Goal: Information Seeking & Learning: Learn about a topic

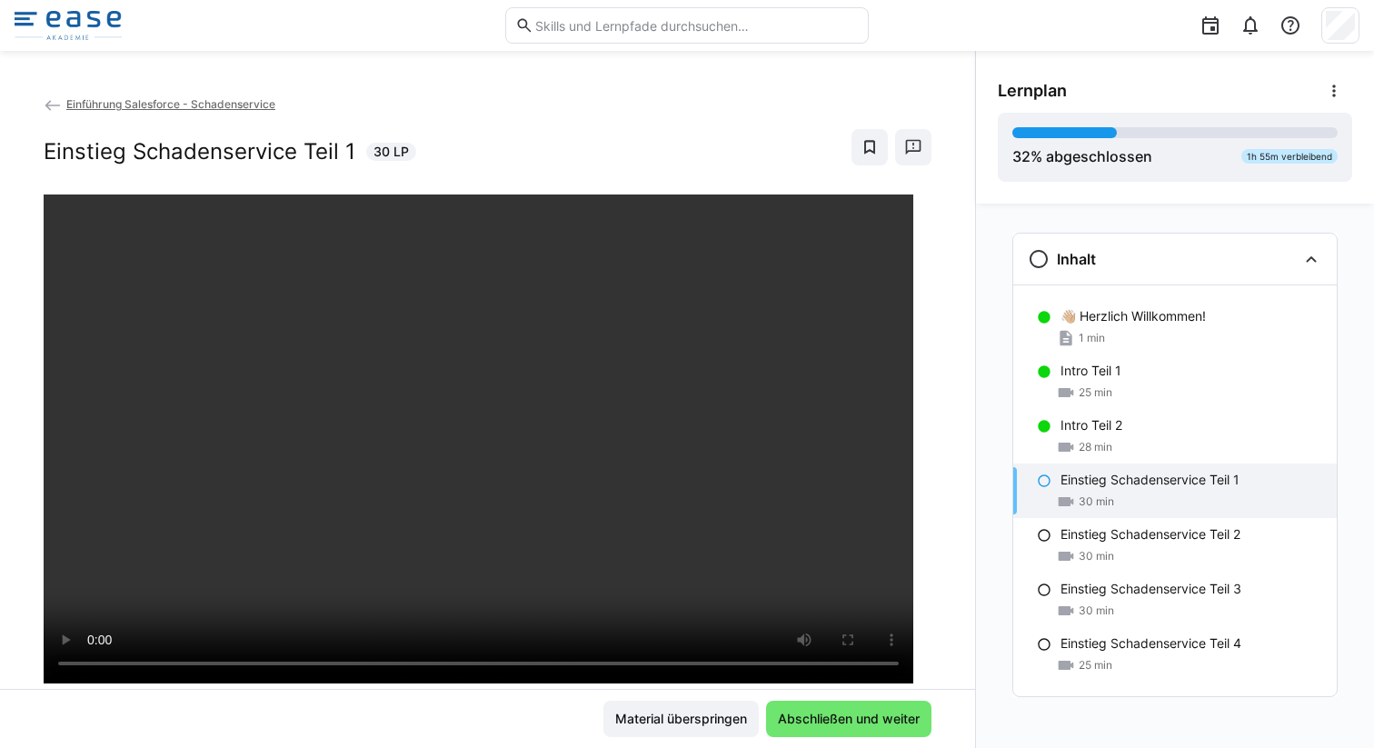
scroll to position [87, 0]
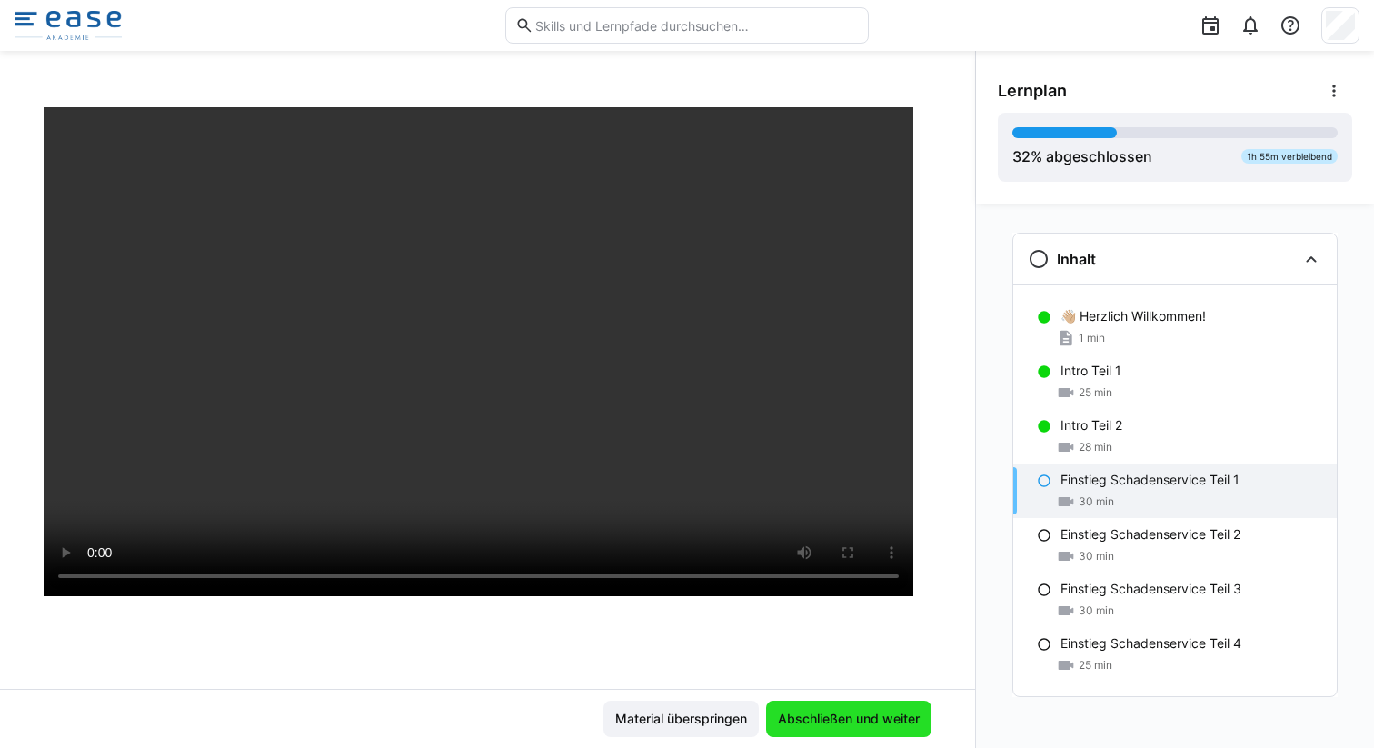
click at [882, 721] on span "Abschließen und weiter" at bounding box center [848, 719] width 147 height 18
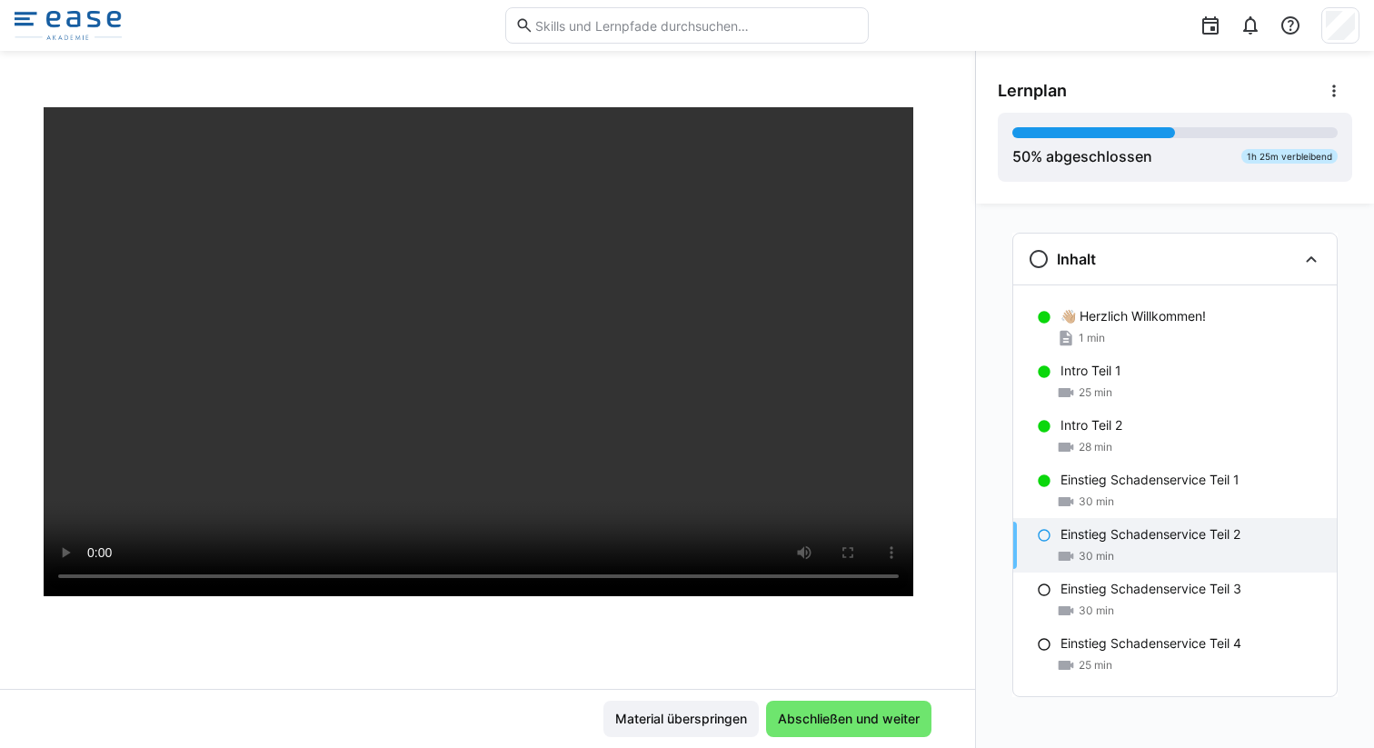
click at [421, 606] on div at bounding box center [488, 481] width 888 height 748
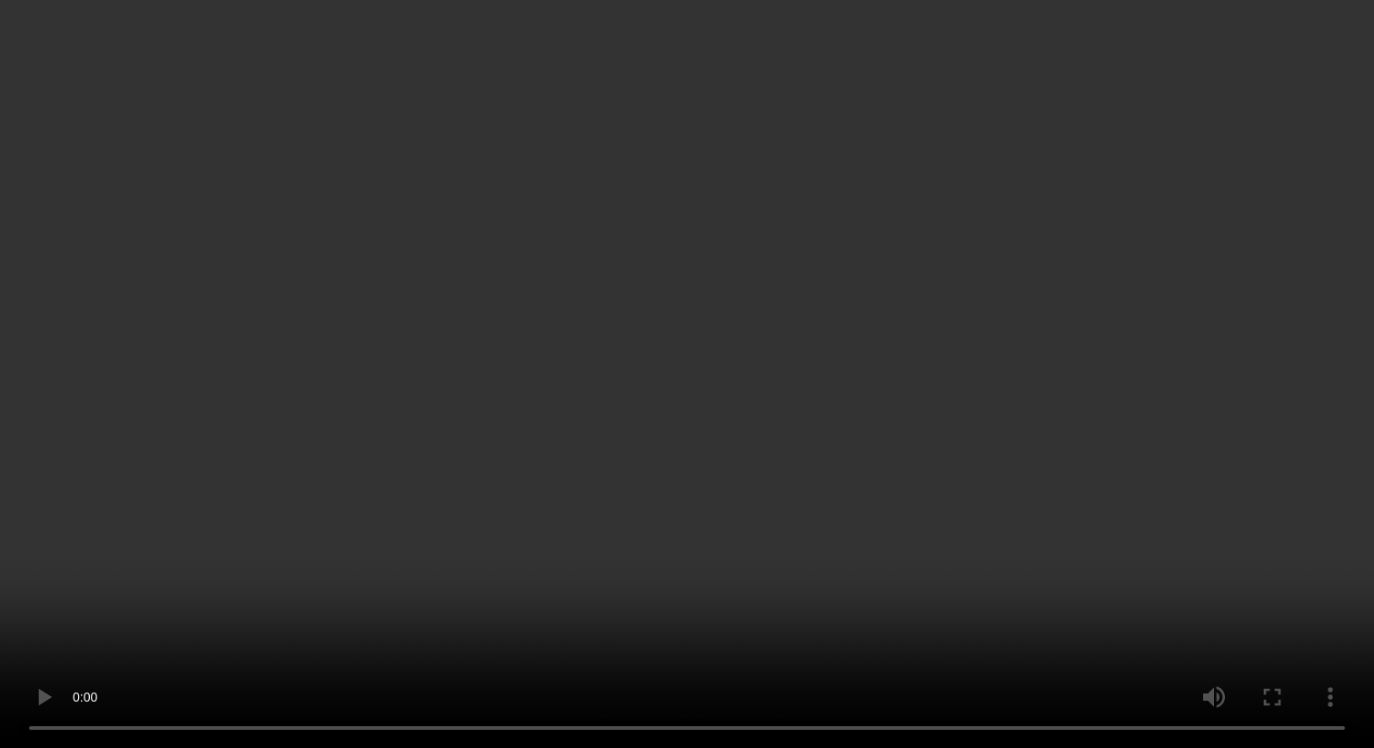
scroll to position [45, 0]
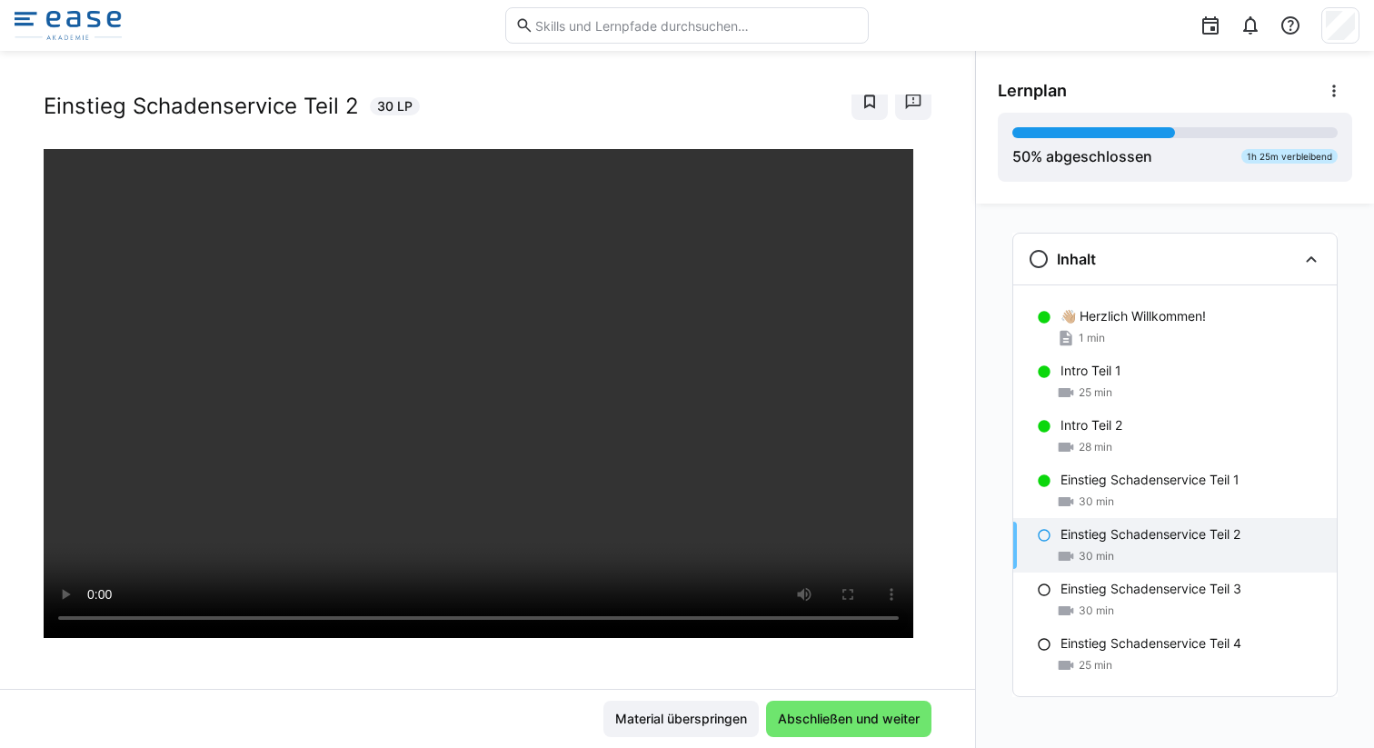
click at [462, 106] on div "Einstieg Schadenservice Teil 2 30 LP" at bounding box center [488, 102] width 888 height 36
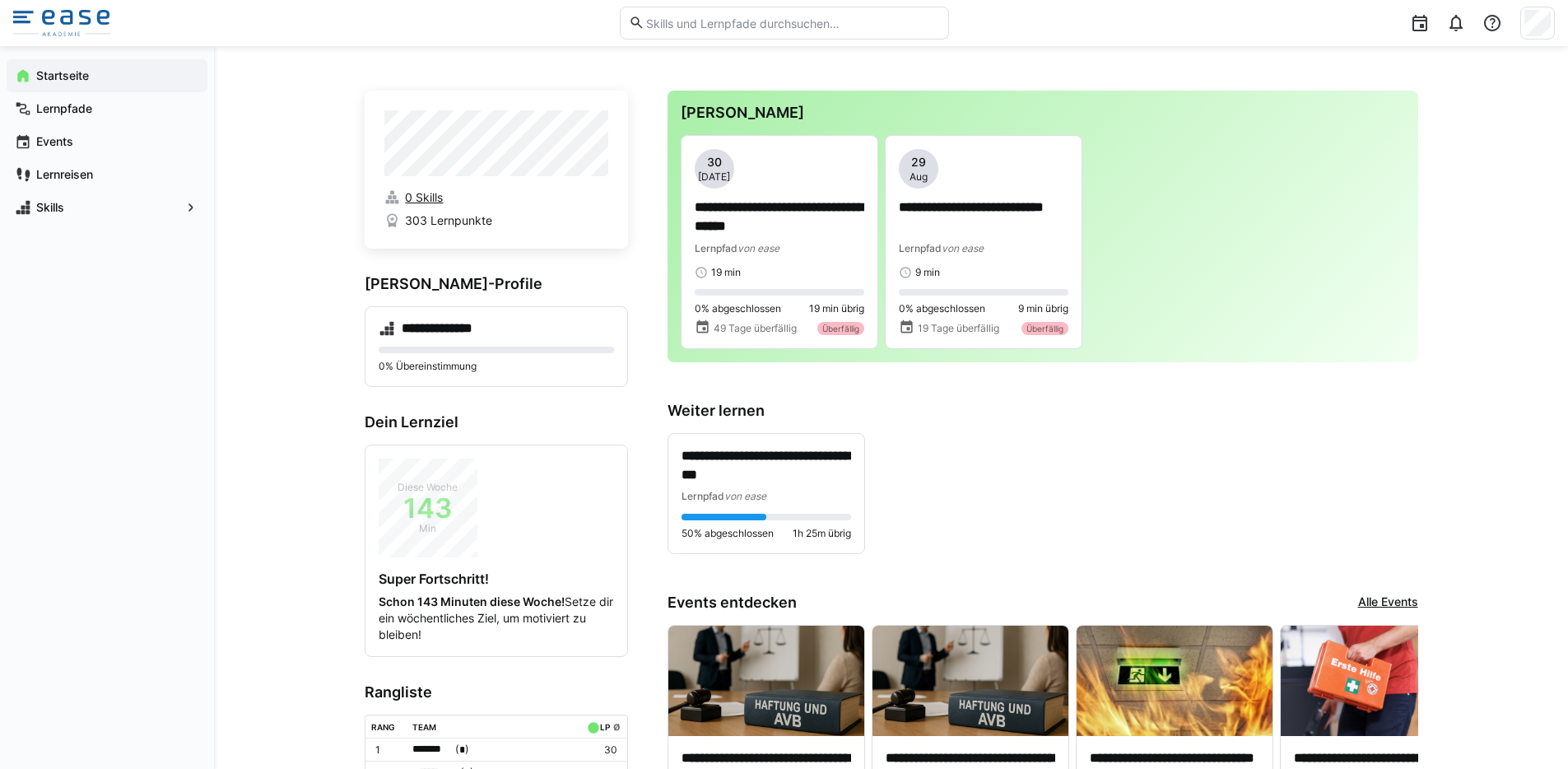
click at [424, 194] on span "0 Skills" at bounding box center [424, 197] width 38 height 16
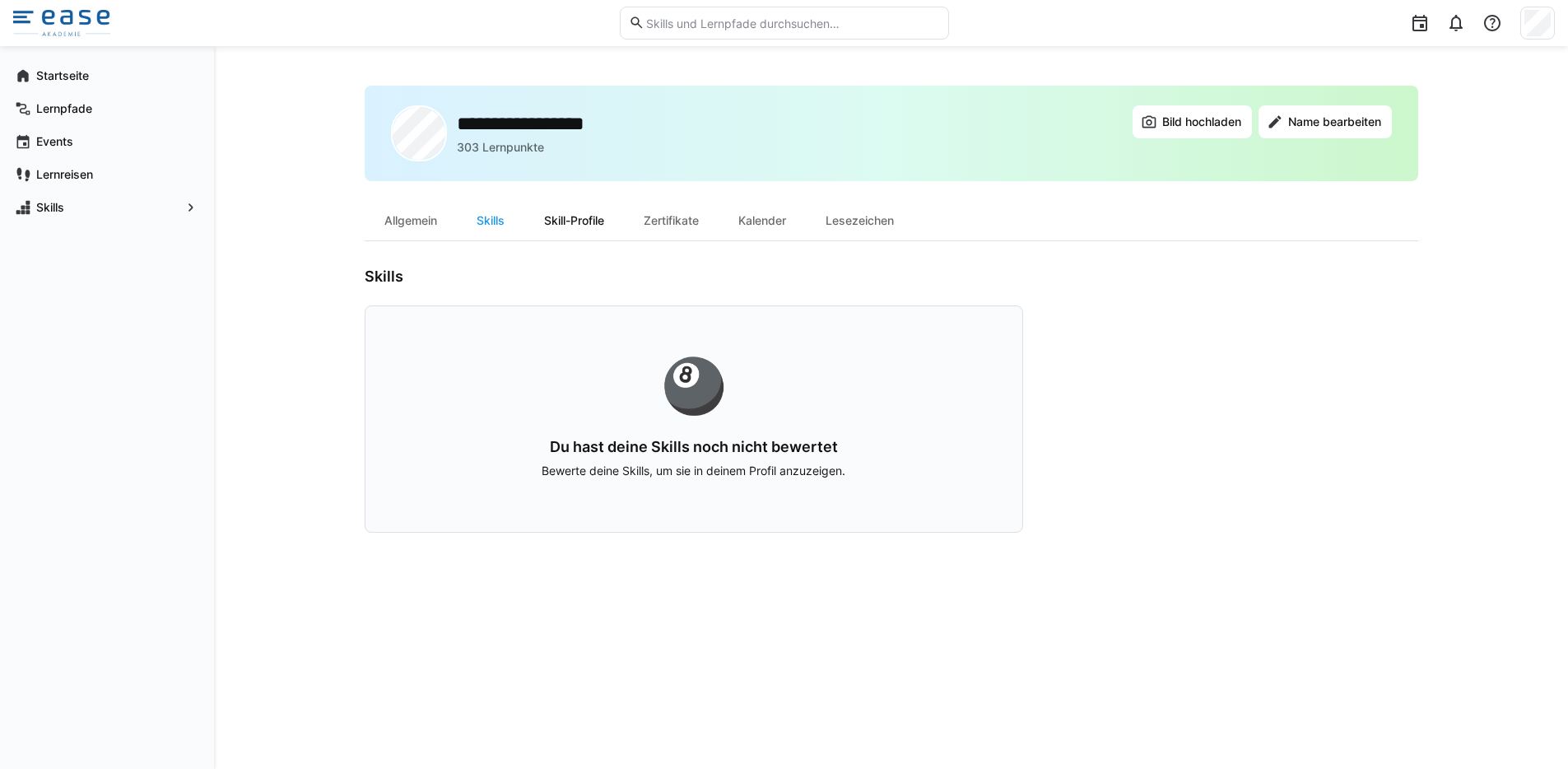
click at [563, 218] on div "Skill-Profile" at bounding box center [574, 221] width 100 height 40
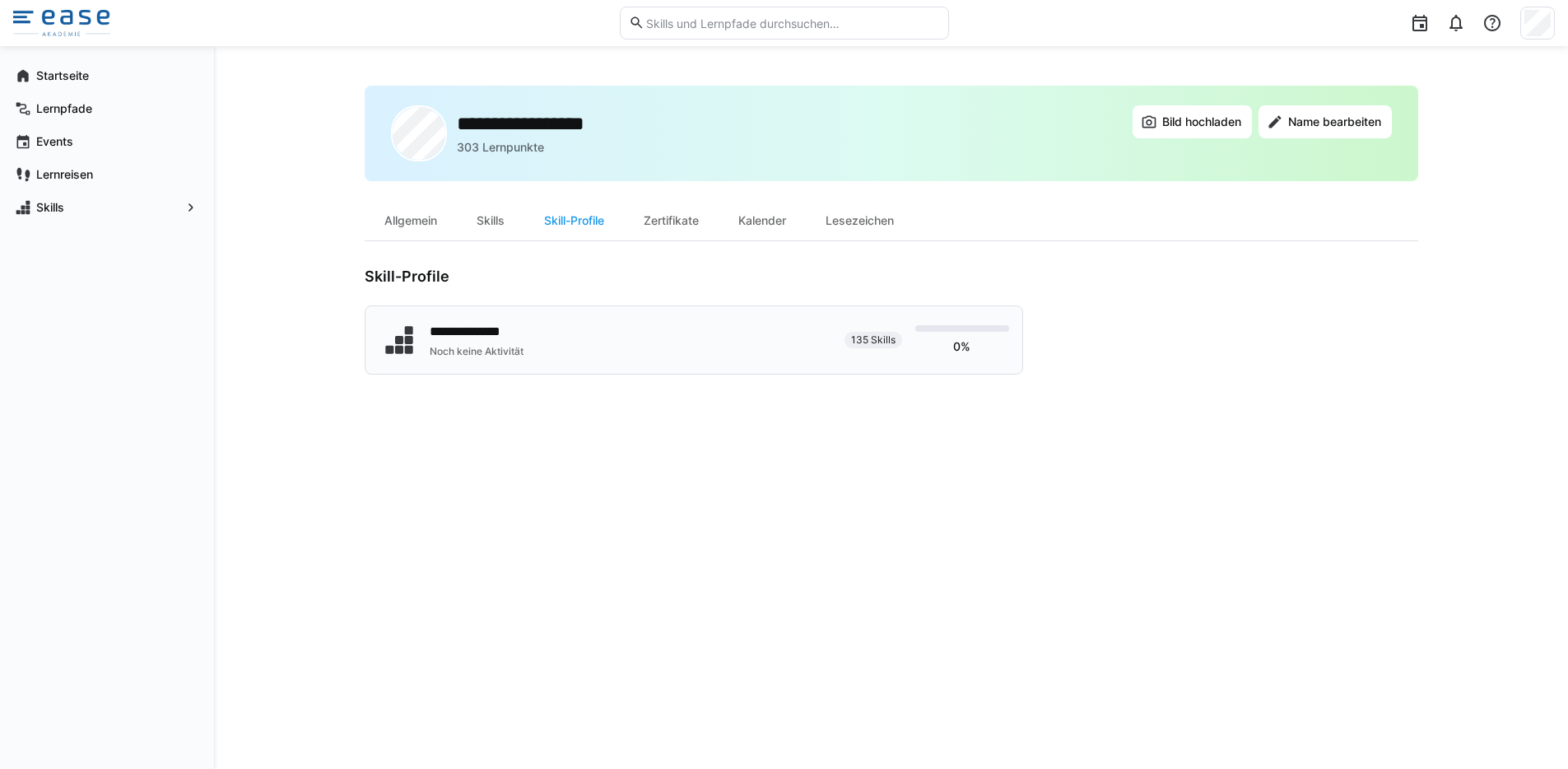
click at [835, 353] on div "**********" at bounding box center [694, 340] width 659 height 69
click at [698, 226] on div "Zertifikate" at bounding box center [671, 221] width 95 height 40
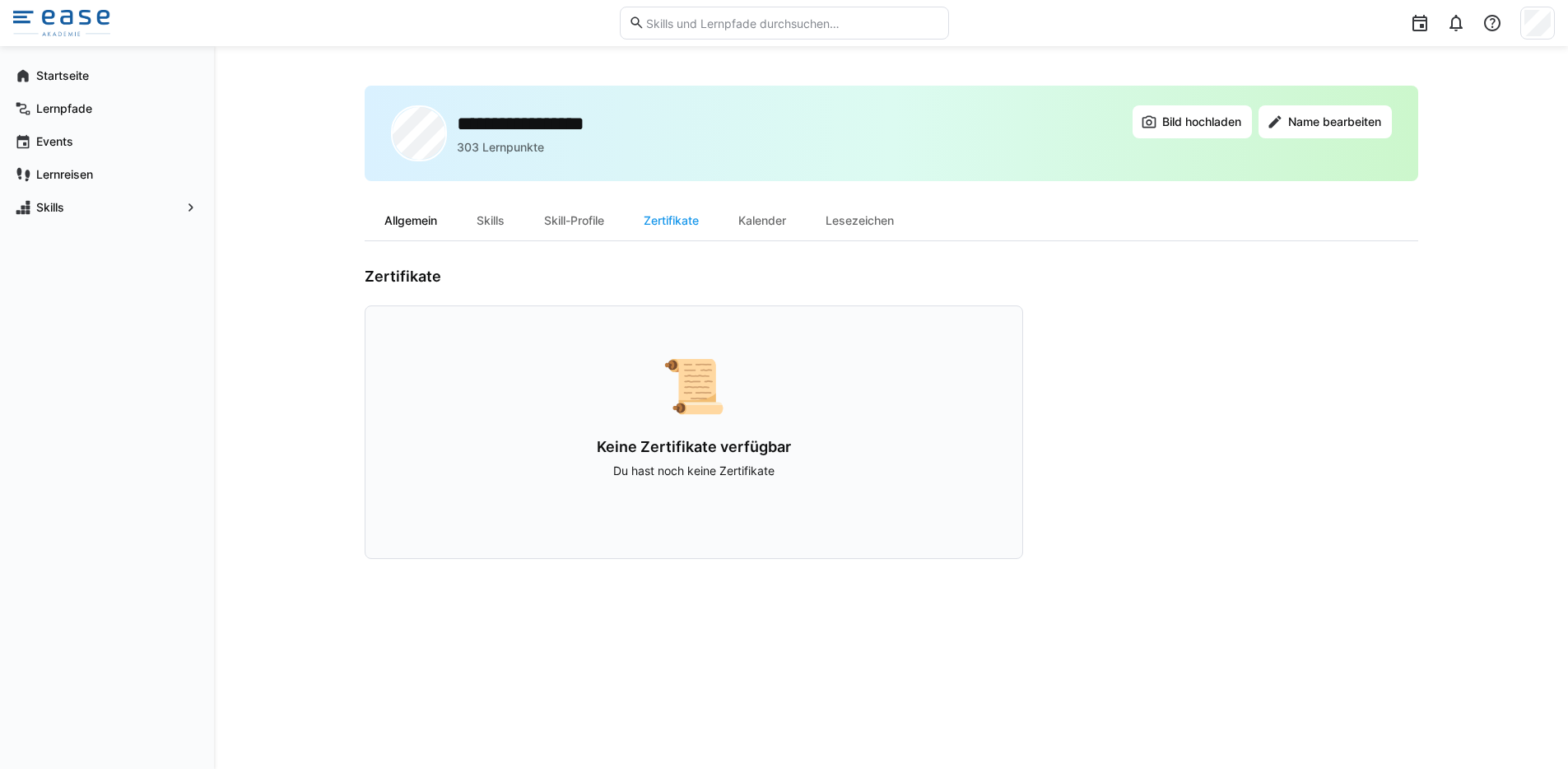
click at [408, 212] on div "Allgemein" at bounding box center [411, 221] width 92 height 40
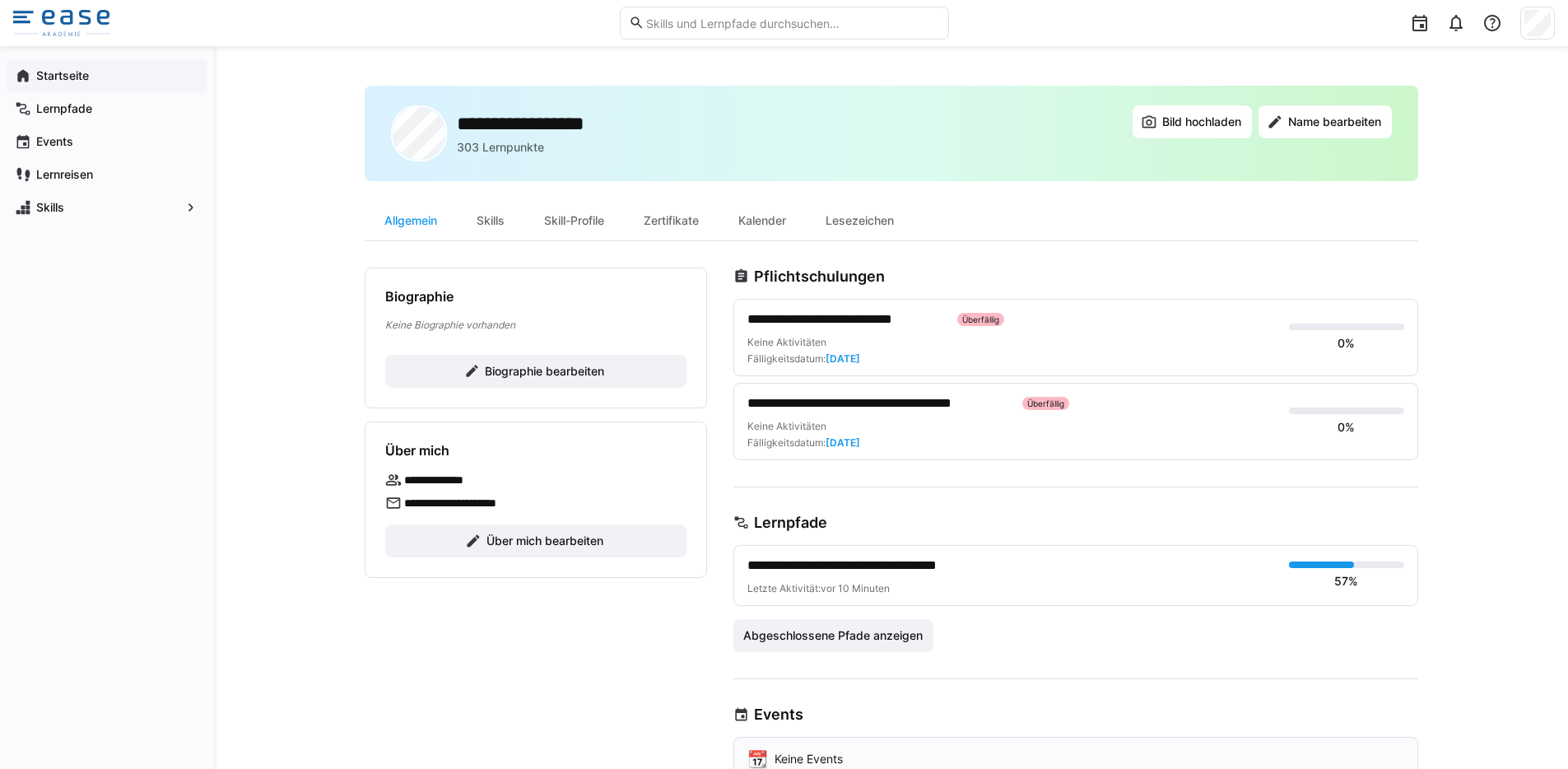
click at [0, 0] on app-navigation-label "Startseite" at bounding box center [0, 0] width 0 height 0
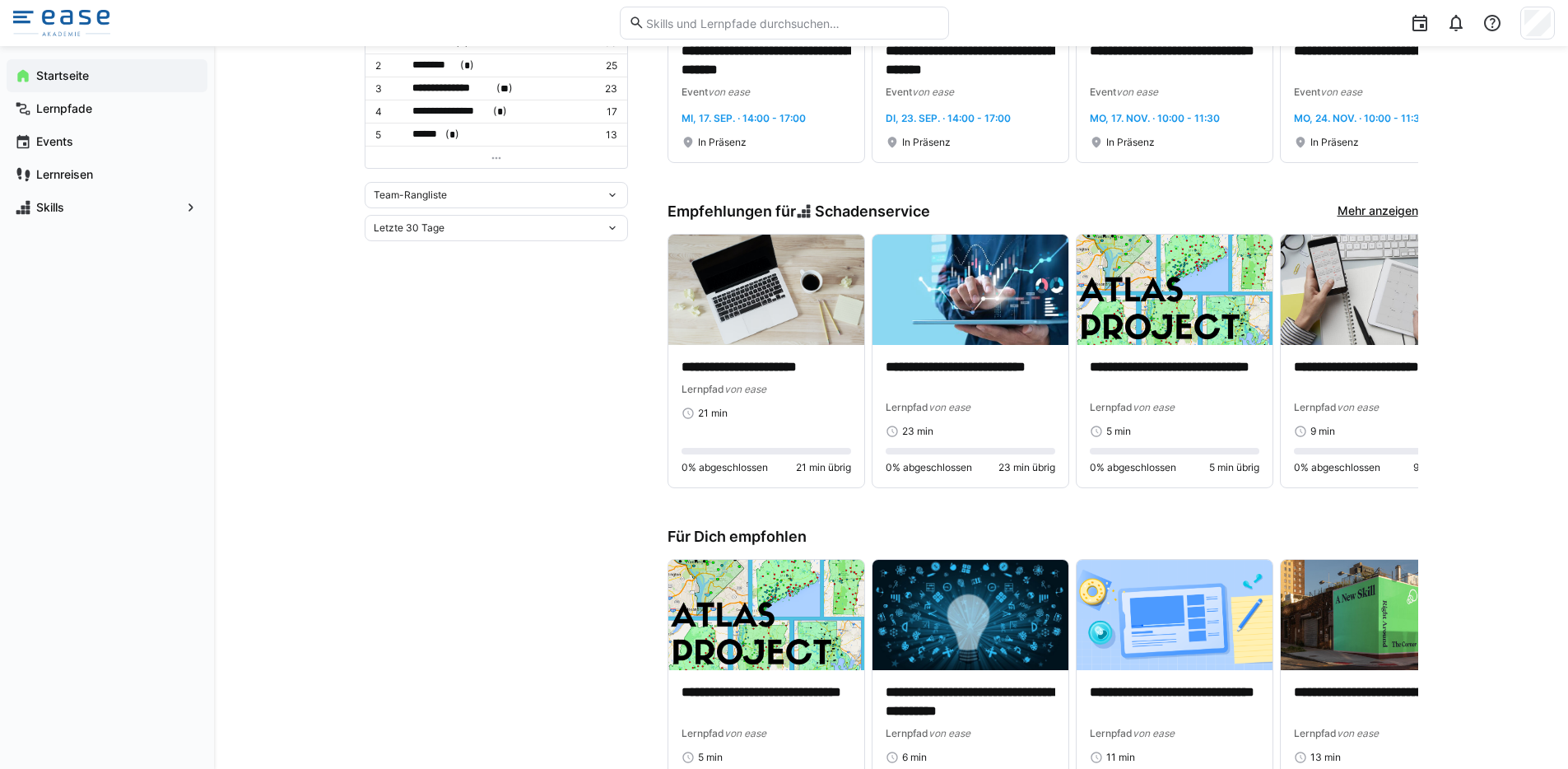
scroll to position [775, 0]
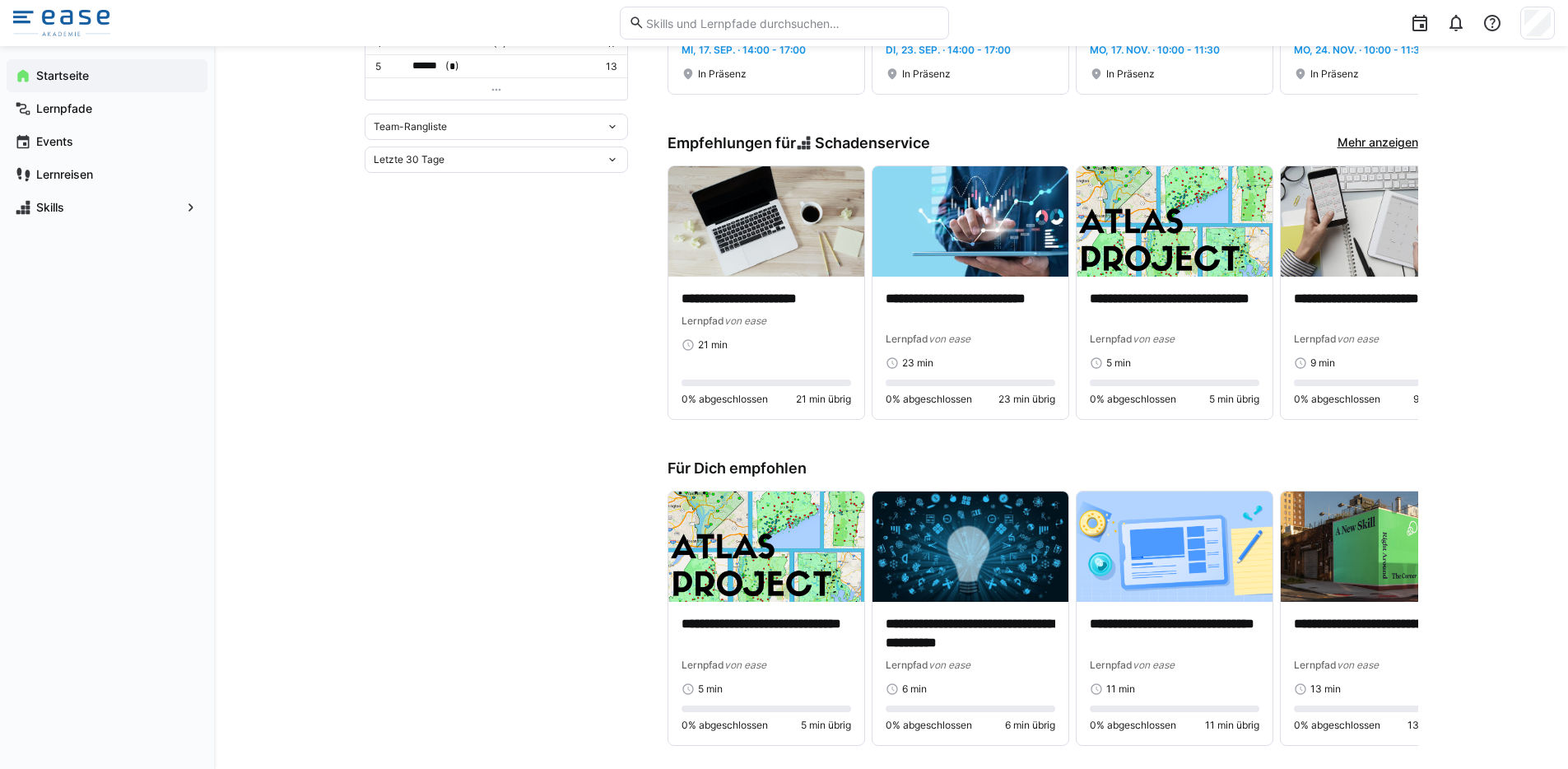
click at [1346, 146] on link "Mehr anzeigen" at bounding box center [1378, 143] width 81 height 18
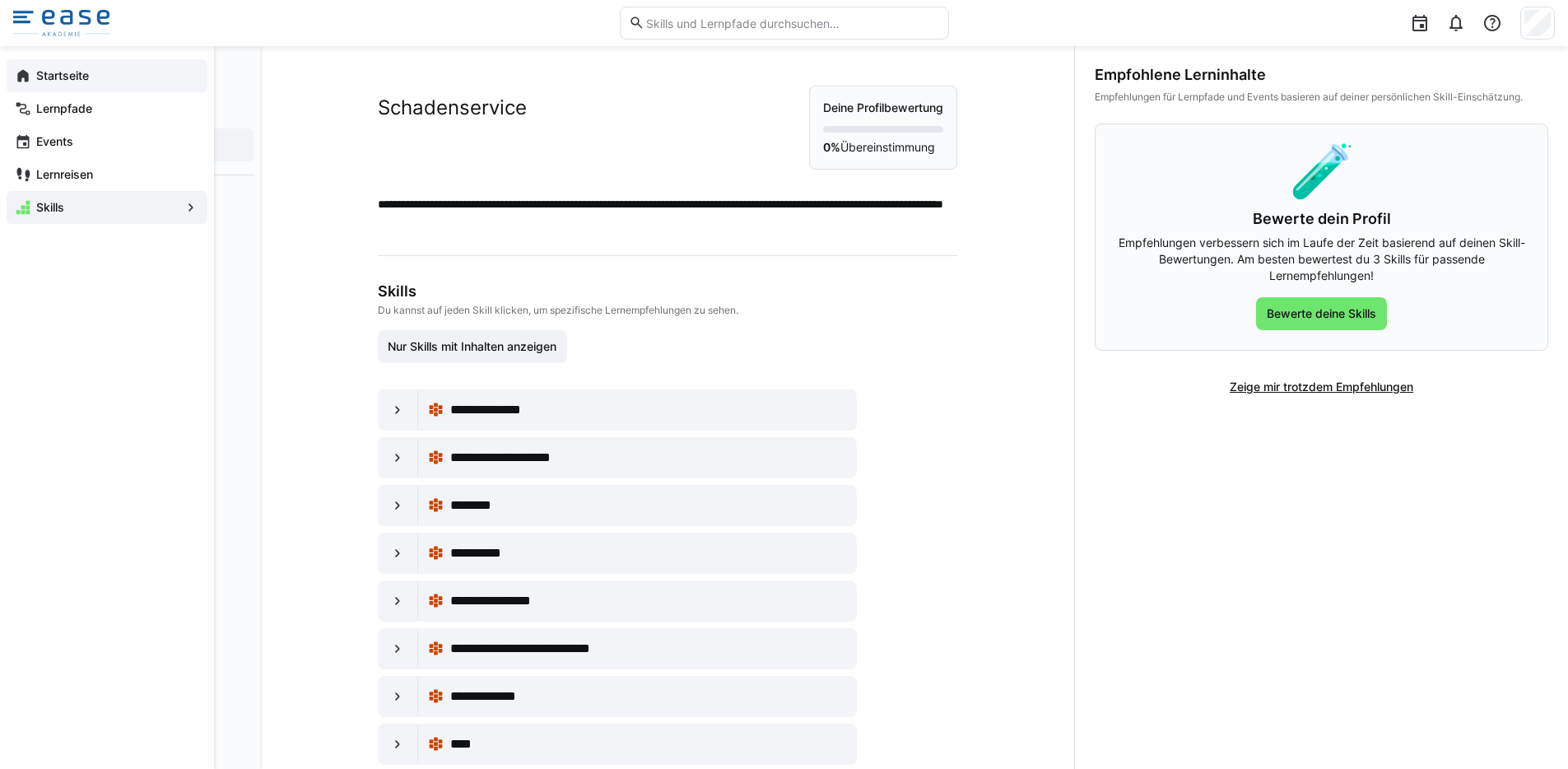
click at [0, 0] on app-navigation-label "Startseite" at bounding box center [0, 0] width 0 height 0
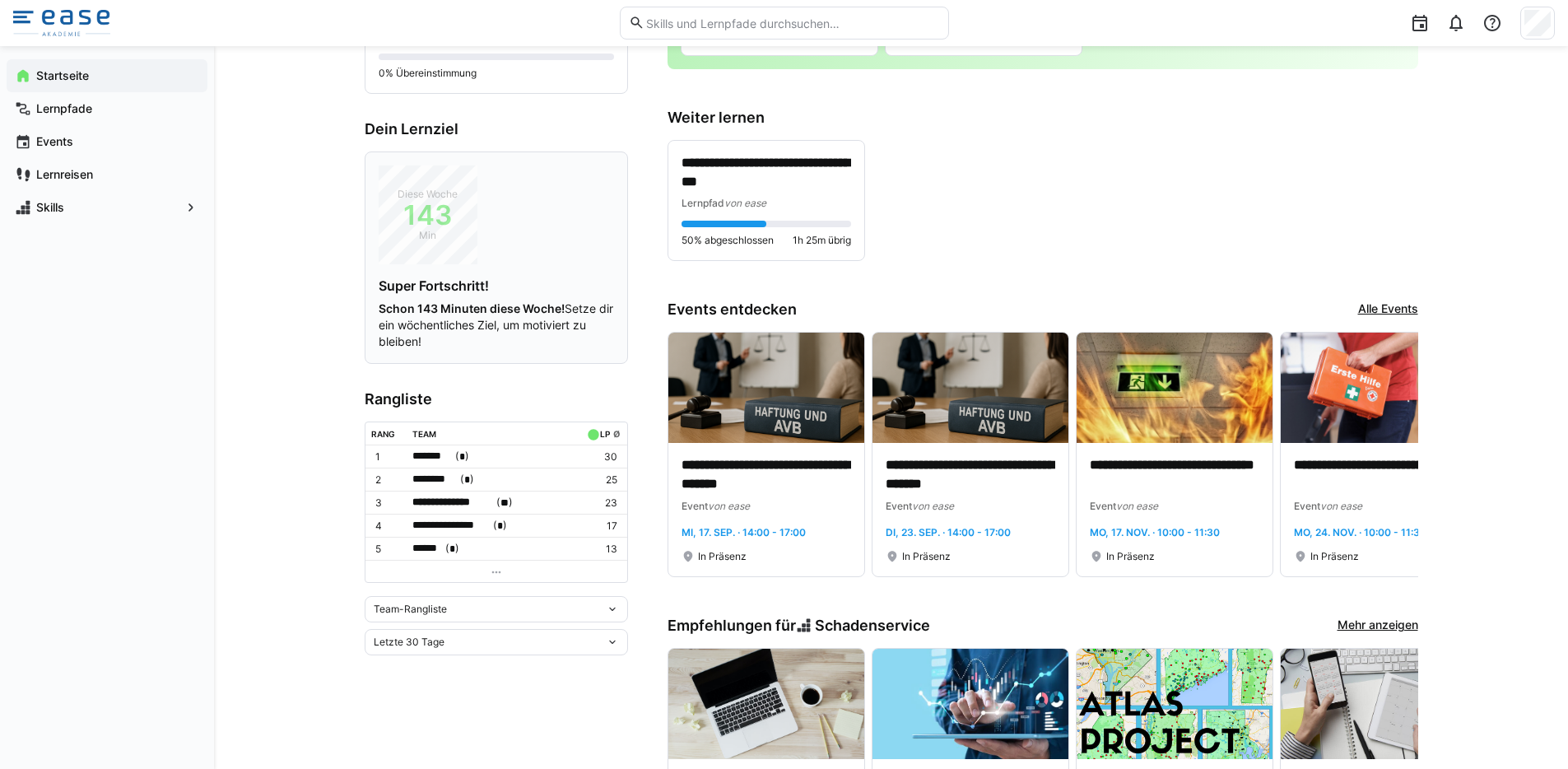
scroll to position [482, 0]
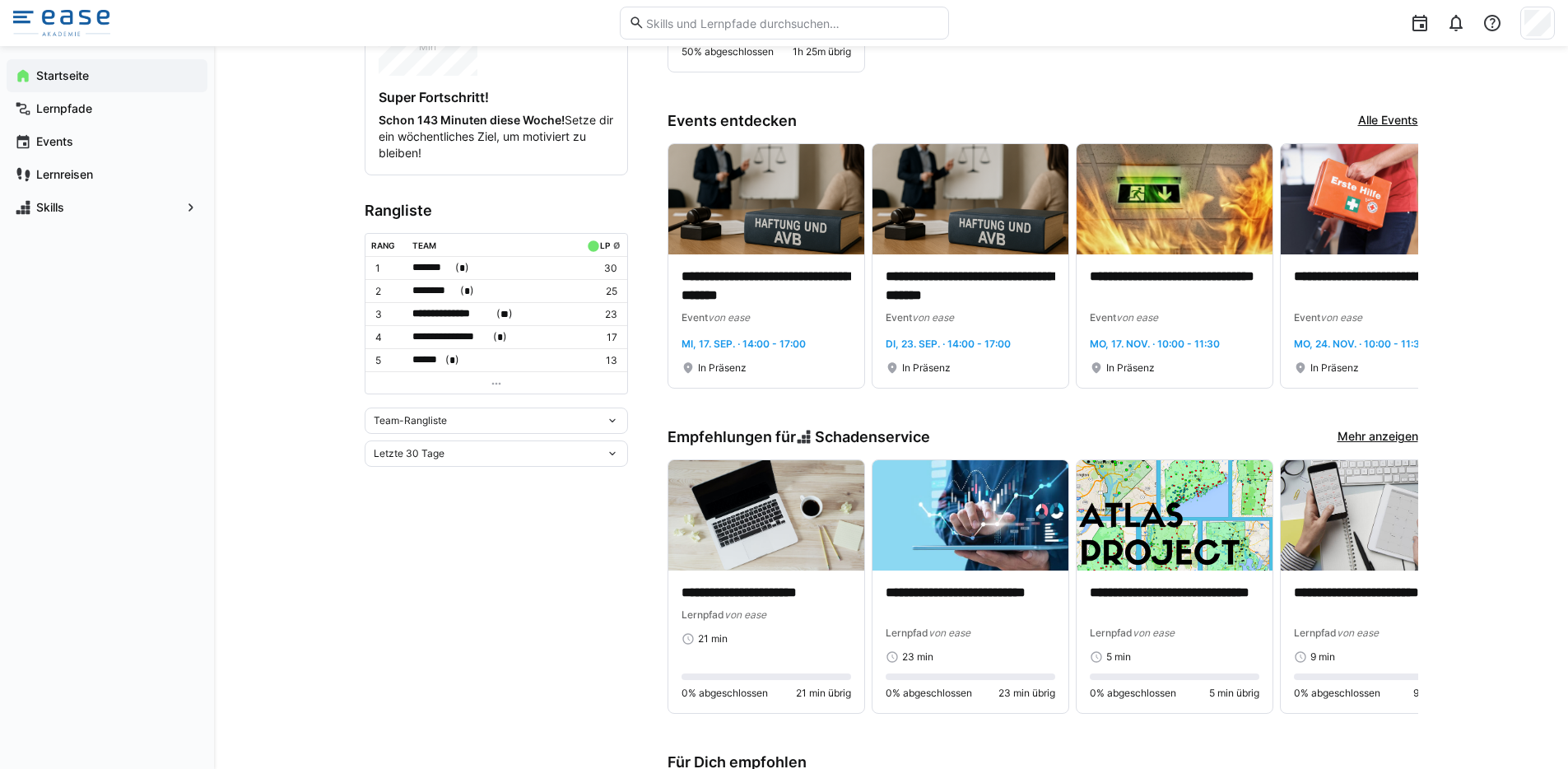
click at [611, 419] on eds-icon at bounding box center [612, 420] width 14 height 14
click at [617, 447] on eds-icon at bounding box center [612, 453] width 14 height 14
click at [618, 449] on eds-icon at bounding box center [612, 453] width 14 height 14
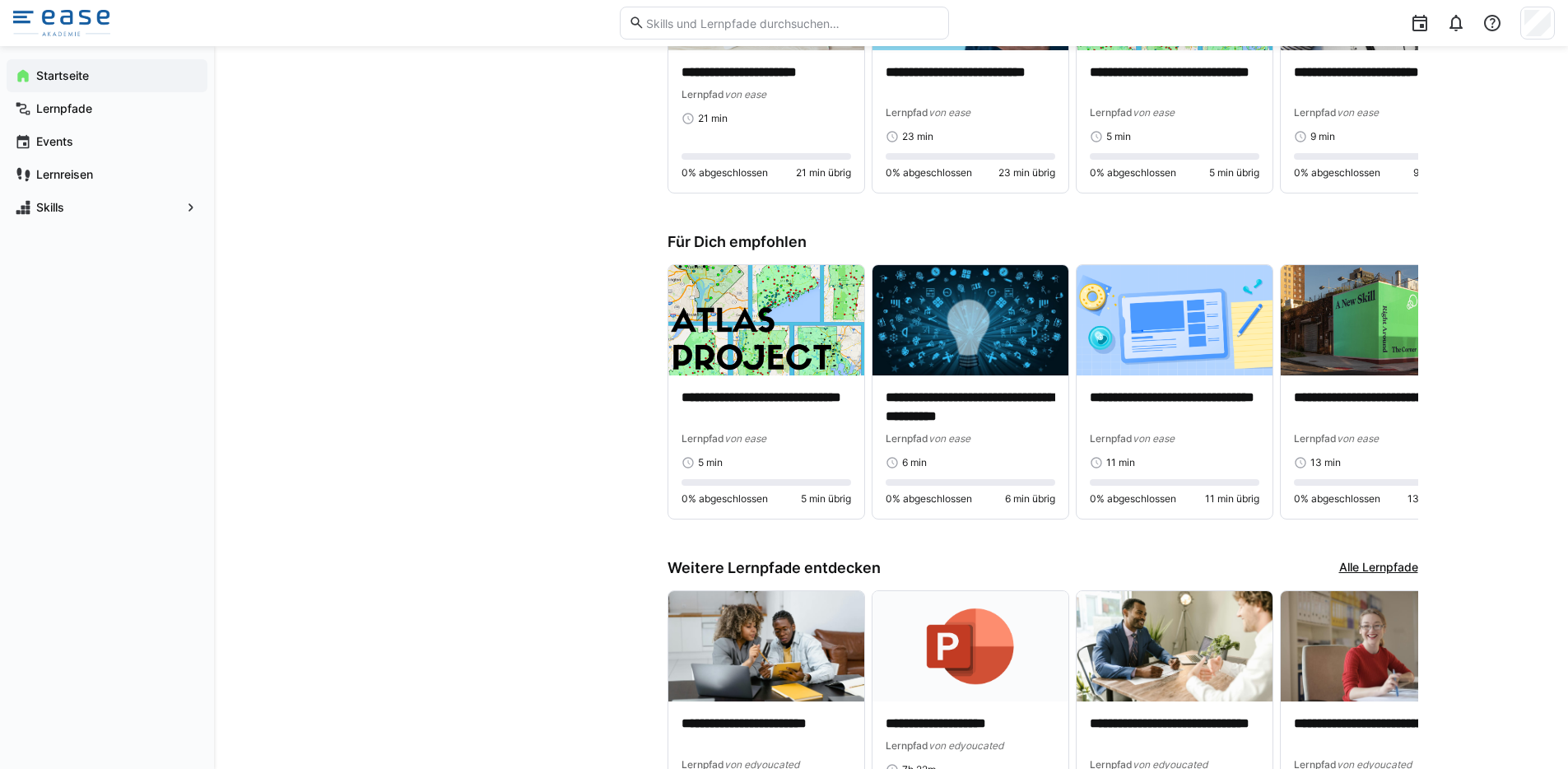
scroll to position [1004, 0]
